Goal: Communication & Community: Answer question/provide support

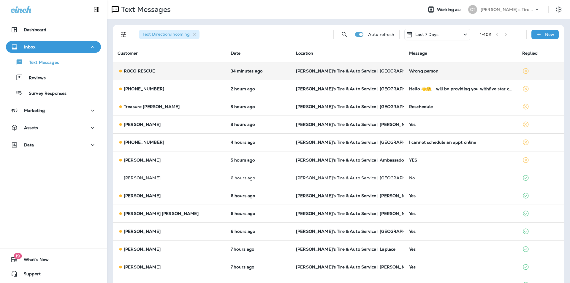
click at [461, 69] on div "Wrong person" at bounding box center [461, 71] width 104 height 5
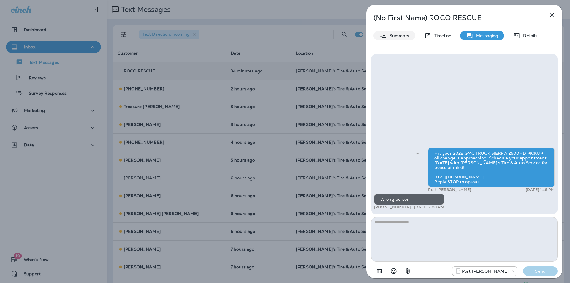
click at [405, 38] on p "Summary" at bounding box center [398, 35] width 23 height 5
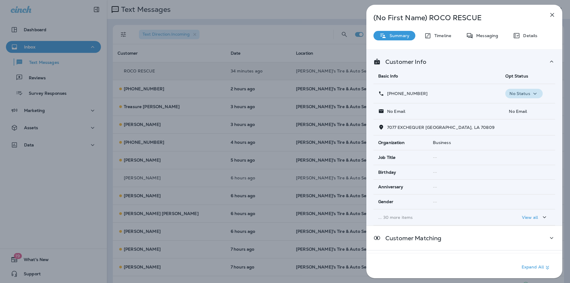
click at [532, 92] on icon "button" at bounding box center [534, 93] width 7 height 7
click at [523, 107] on p "Opt out" at bounding box center [520, 107] width 16 height 5
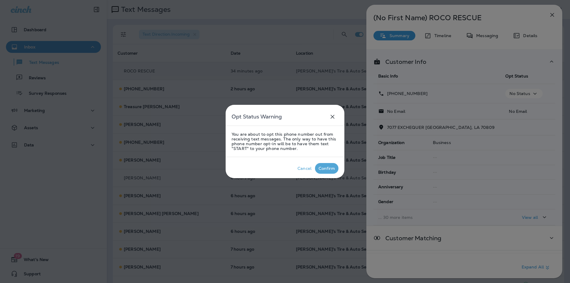
click at [328, 168] on div "Confirm" at bounding box center [327, 168] width 16 height 5
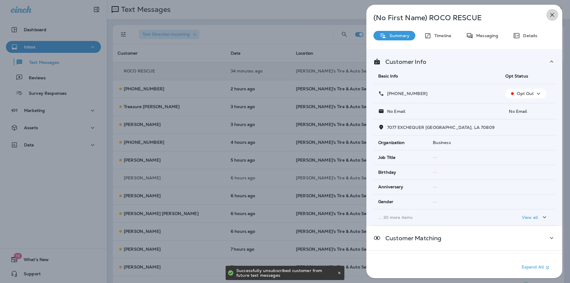
click at [551, 12] on icon "button" at bounding box center [552, 14] width 7 height 7
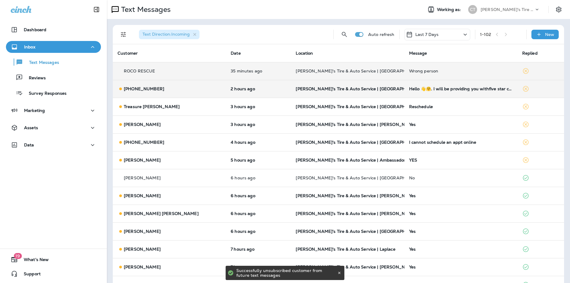
click at [382, 88] on p "[PERSON_NAME]'s Tire & Auto Service | [GEOGRAPHIC_DATA]" at bounding box center [348, 88] width 104 height 5
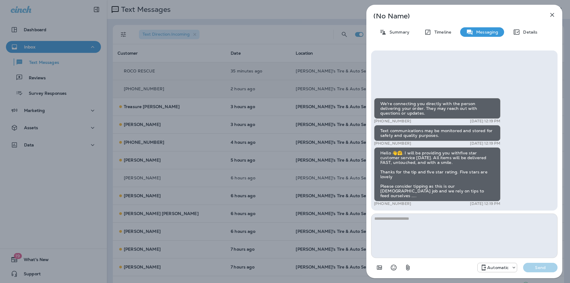
click at [553, 15] on icon "button" at bounding box center [552, 14] width 7 height 7
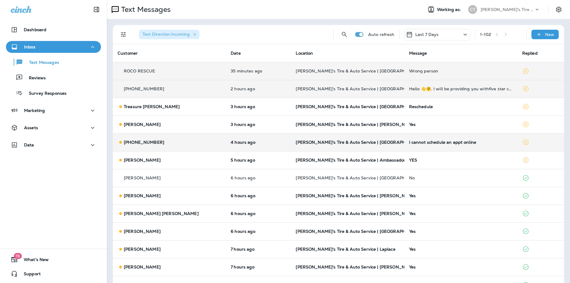
click at [485, 139] on td "I cannot schedule an appt online" at bounding box center [460, 142] width 113 height 18
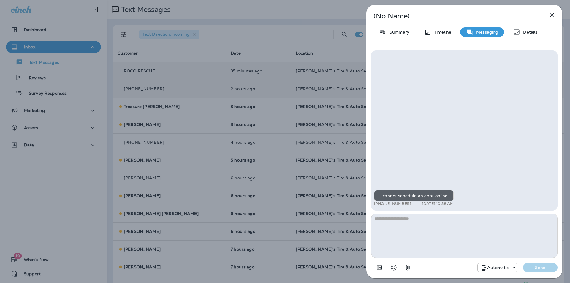
click at [553, 15] on icon "button" at bounding box center [552, 15] width 4 height 4
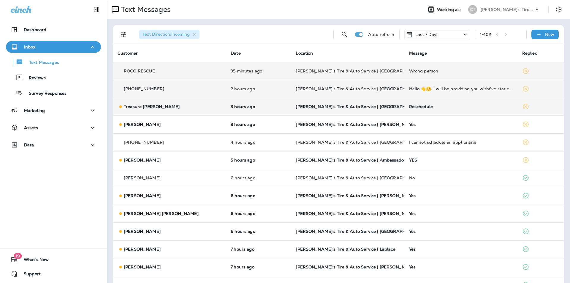
click at [458, 104] on td "Reschedule" at bounding box center [460, 107] width 113 height 18
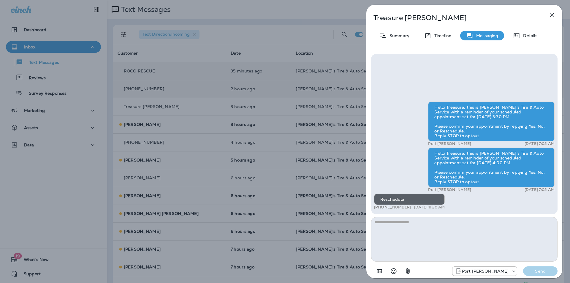
drag, startPoint x: 552, startPoint y: 15, endPoint x: 420, endPoint y: 134, distance: 178.2
click at [552, 15] on icon "button" at bounding box center [552, 15] width 4 height 4
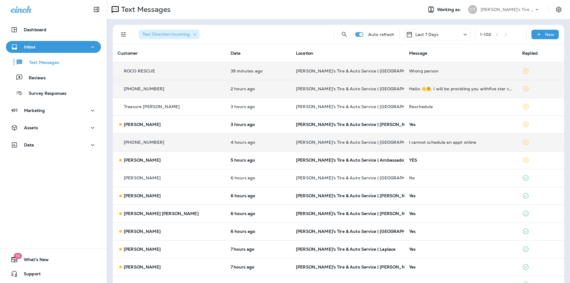
click at [161, 142] on div "[PHONE_NUMBER]" at bounding box center [170, 142] width 104 height 6
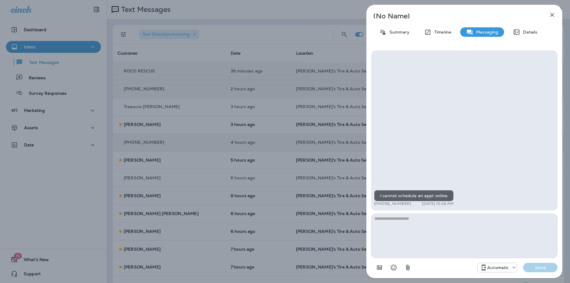
drag, startPoint x: 406, startPoint y: 204, endPoint x: 379, endPoint y: 205, distance: 27.0
click at [379, 205] on div "+1 (985) 714-2211 [DATE] 10:28 AM" at bounding box center [414, 203] width 80 height 5
copy p "[PHONE_NUMBER]"
click at [552, 14] on icon "button" at bounding box center [552, 15] width 4 height 4
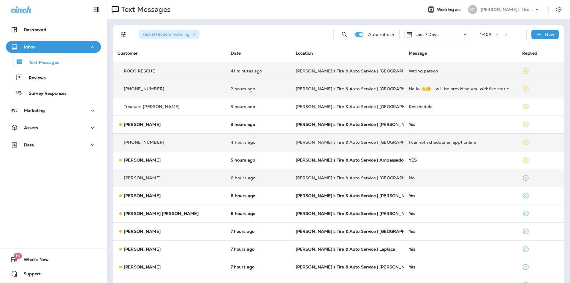
click at [458, 175] on td "No" at bounding box center [460, 178] width 113 height 18
